Goal: Information Seeking & Learning: Learn about a topic

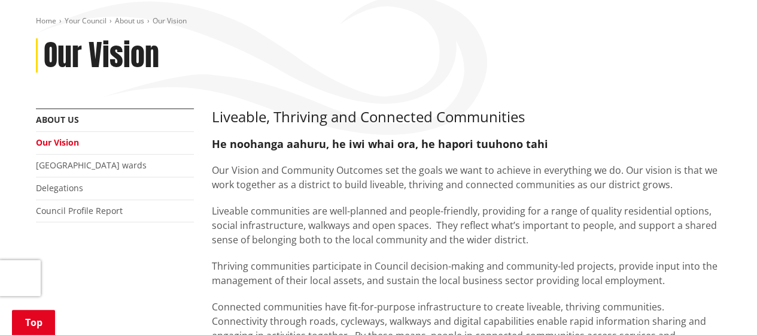
scroll to position [120, 0]
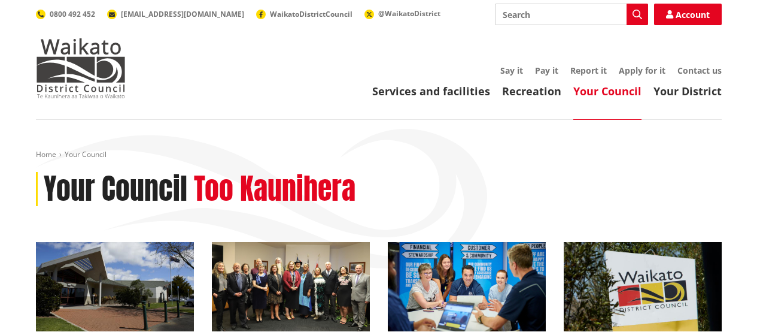
scroll to position [180, 0]
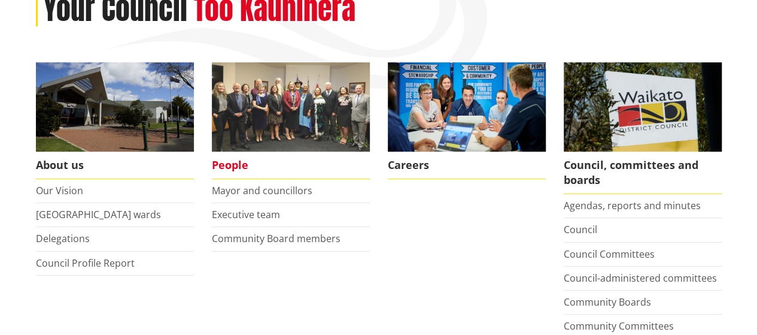
click at [287, 125] on img at bounding box center [291, 106] width 158 height 89
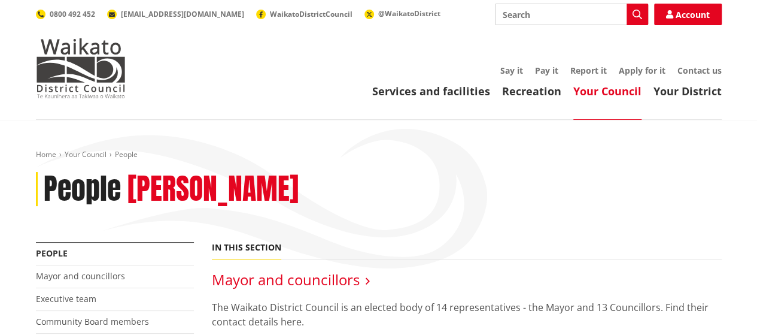
click at [310, 284] on link "Mayor and councillors" at bounding box center [286, 279] width 148 height 20
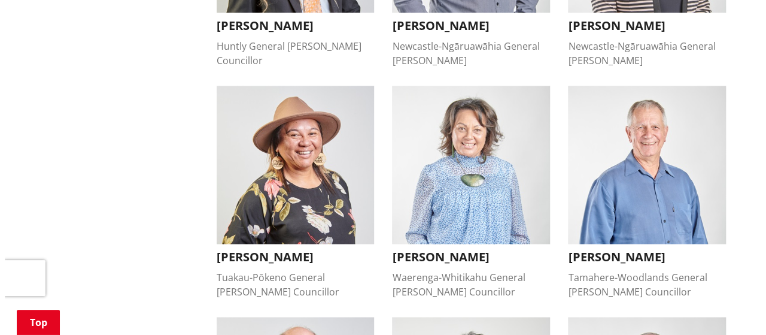
scroll to position [718, 0]
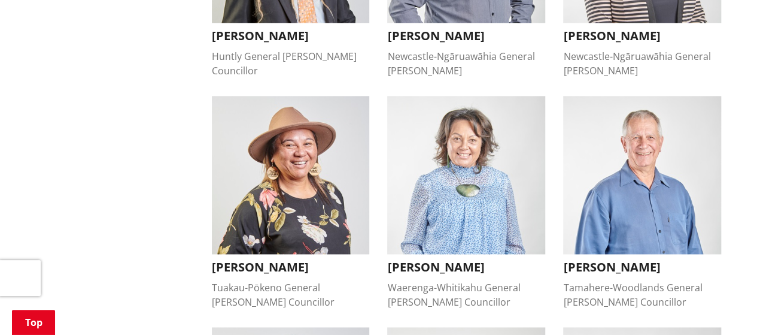
click at [256, 260] on h3 "Kandi Ngataki" at bounding box center [291, 267] width 158 height 14
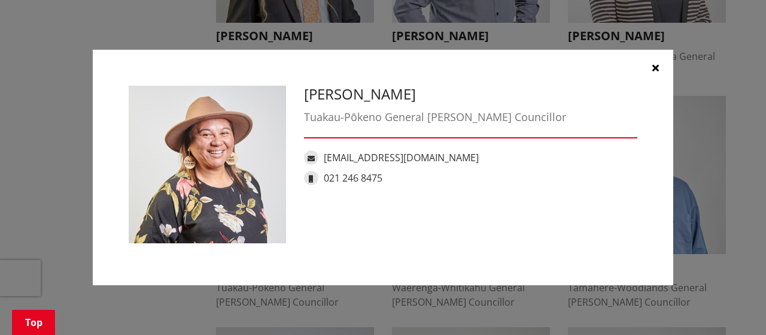
click at [657, 69] on icon "button" at bounding box center [656, 68] width 7 height 10
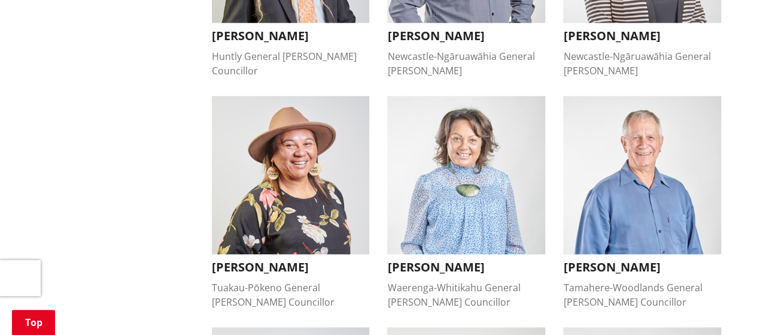
click at [445, 260] on h3 "Marlene Raumati" at bounding box center [466, 267] width 158 height 14
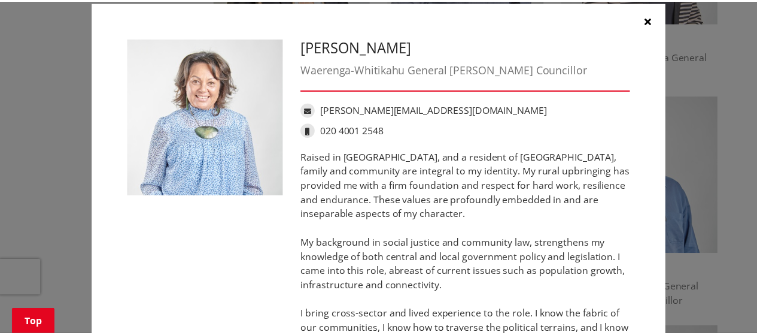
scroll to position [0, 0]
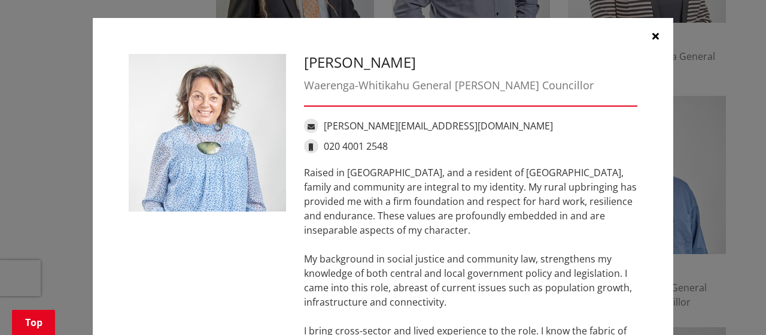
click at [653, 31] on icon "button" at bounding box center [656, 36] width 7 height 10
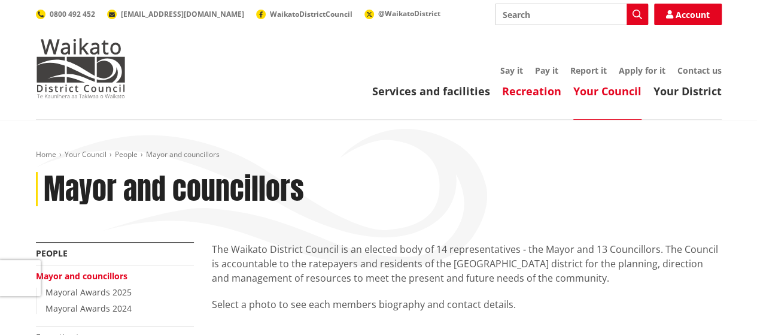
click at [520, 92] on link "Recreation" at bounding box center [531, 91] width 59 height 14
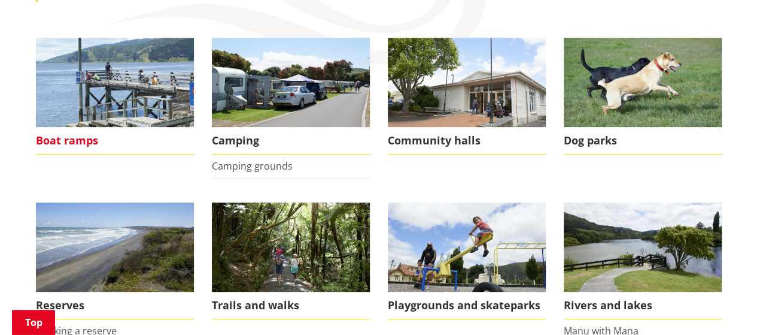
scroll to position [239, 0]
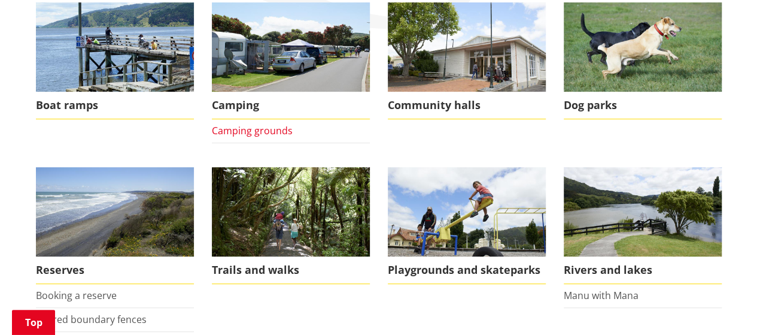
click at [262, 132] on link "Camping grounds" at bounding box center [252, 130] width 81 height 13
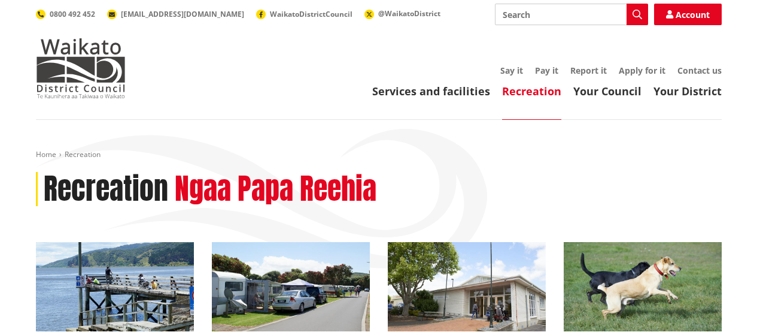
scroll to position [239, 0]
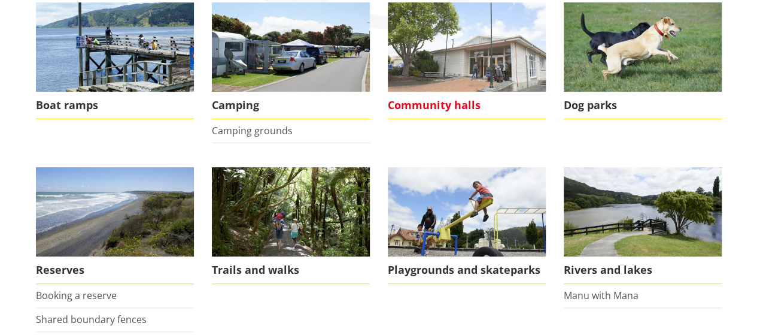
click at [466, 102] on span "Community halls" at bounding box center [467, 106] width 158 height 28
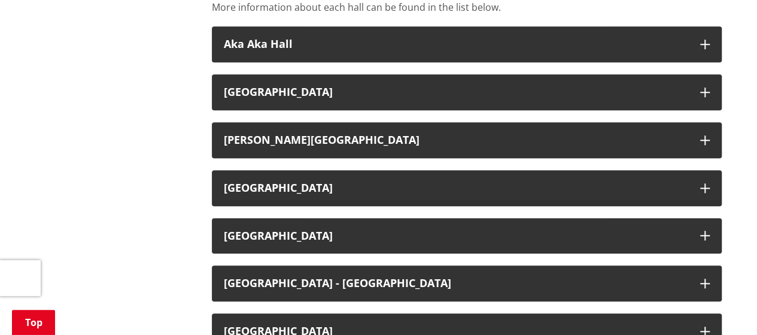
scroll to position [539, 0]
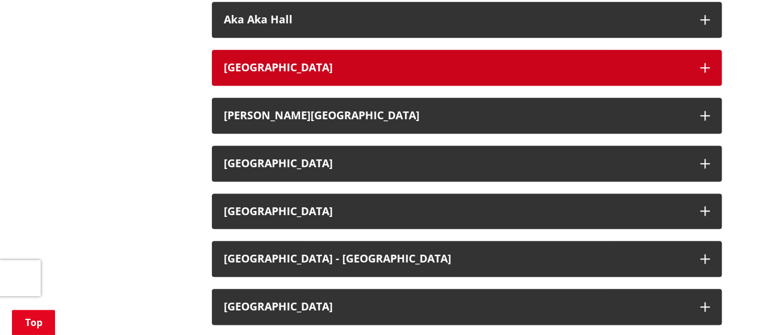
click at [283, 68] on h3 "[GEOGRAPHIC_DATA]" at bounding box center [456, 68] width 465 height 12
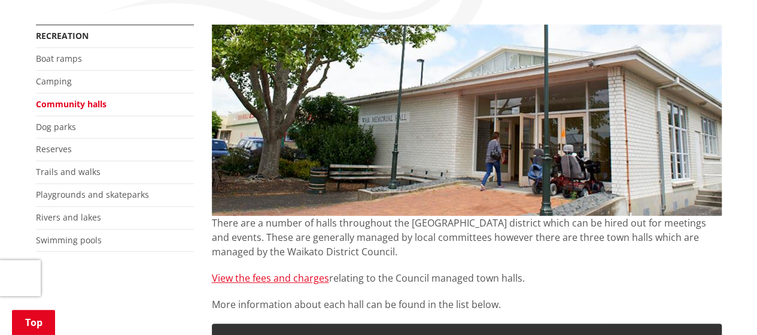
scroll to position [180, 0]
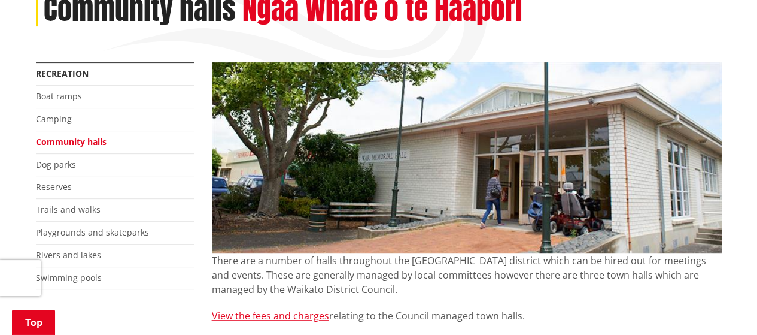
click at [62, 144] on link "Community halls" at bounding box center [71, 141] width 71 height 11
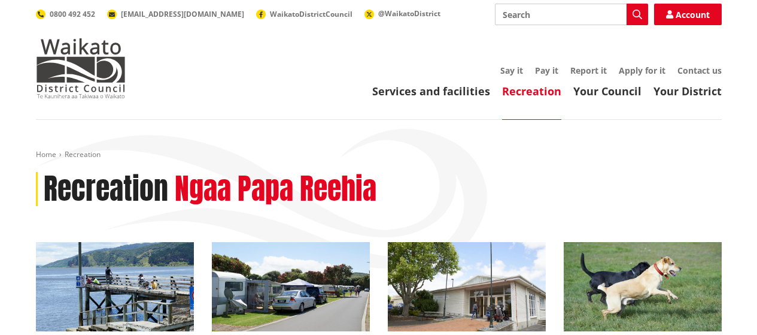
scroll to position [239, 0]
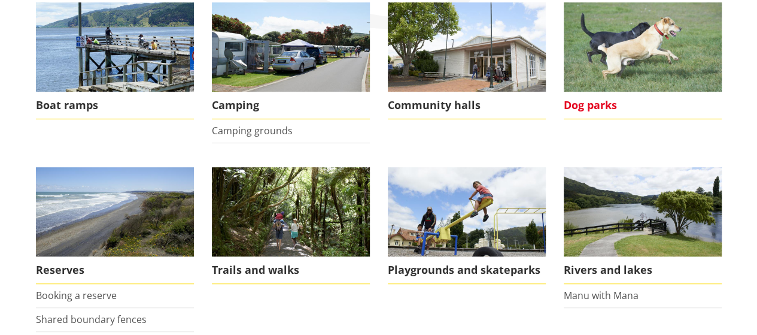
click at [602, 59] on img at bounding box center [643, 46] width 158 height 89
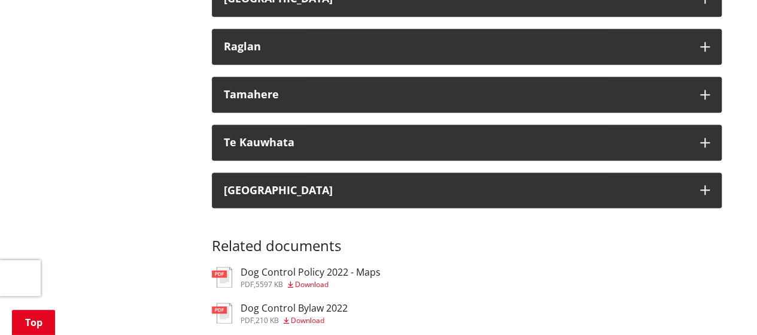
scroll to position [659, 0]
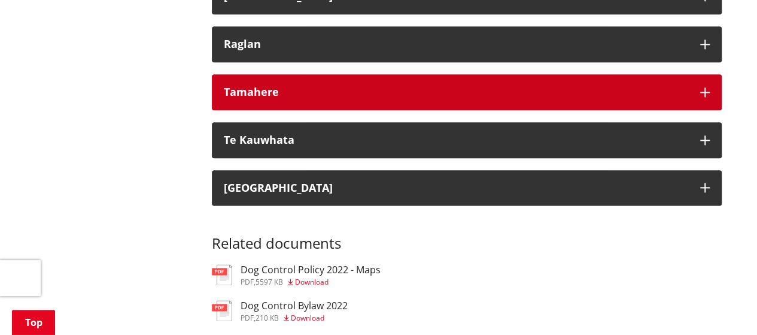
click at [341, 93] on div "Tamahere" at bounding box center [456, 92] width 465 height 12
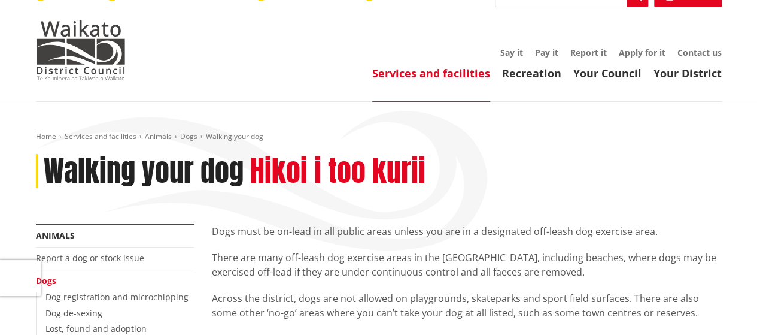
scroll to position [0, 0]
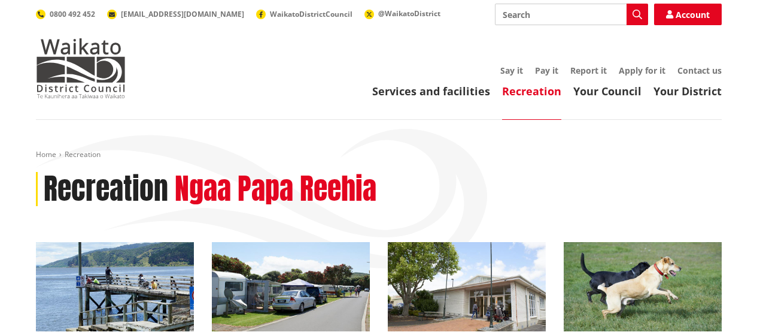
scroll to position [239, 0]
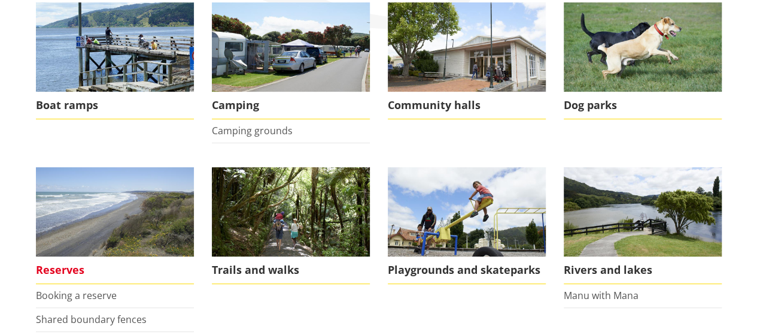
click at [114, 224] on img at bounding box center [115, 211] width 158 height 89
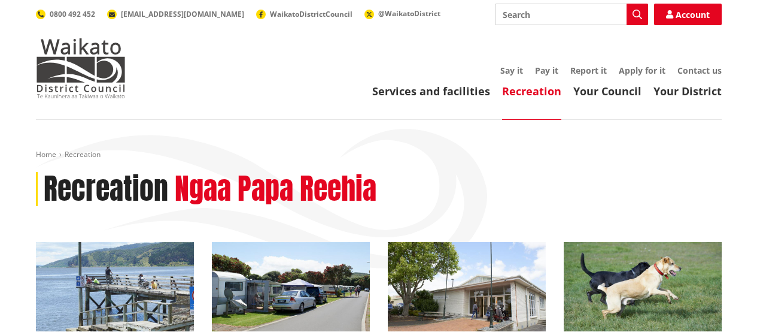
scroll to position [239, 0]
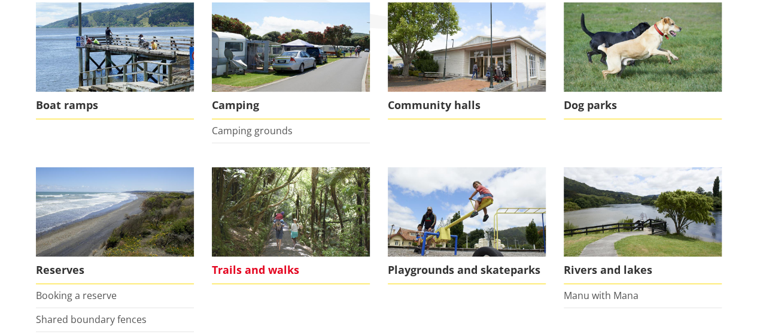
click at [295, 239] on img at bounding box center [291, 211] width 158 height 89
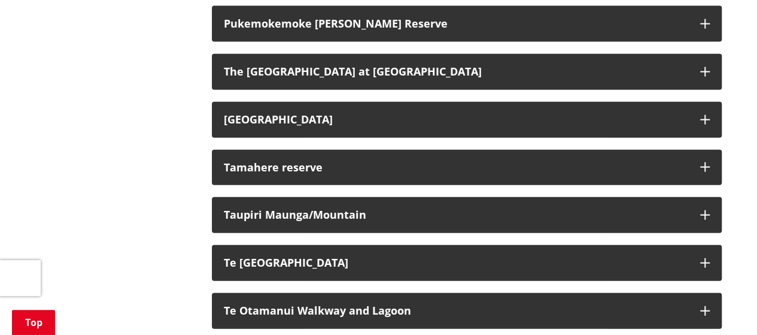
scroll to position [1377, 0]
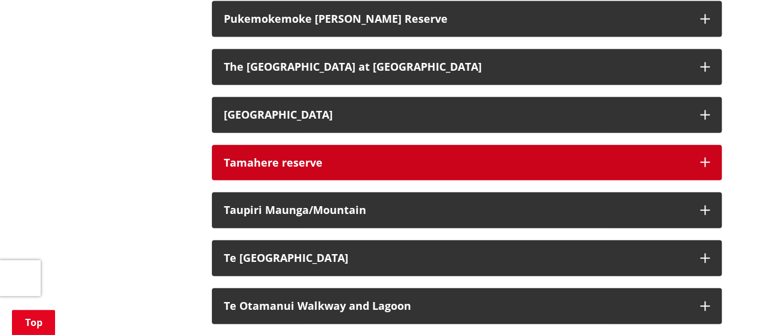
click at [298, 157] on div "Tamahere reserve" at bounding box center [456, 163] width 465 height 12
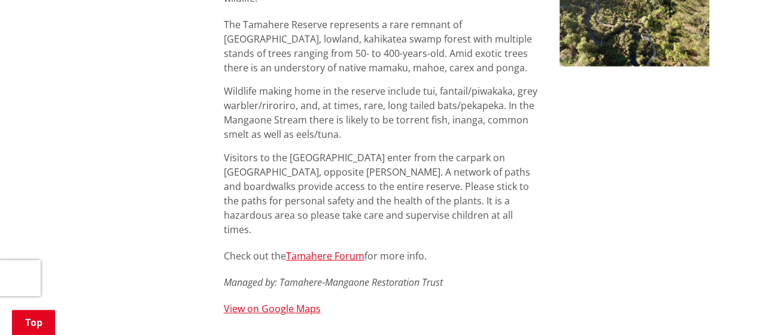
scroll to position [1617, 0]
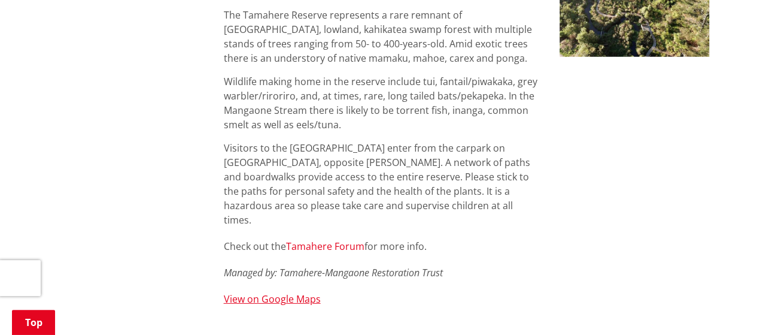
click at [330, 239] on link "Tamahere Forum" at bounding box center [325, 245] width 78 height 13
